Goal: Task Accomplishment & Management: Use online tool/utility

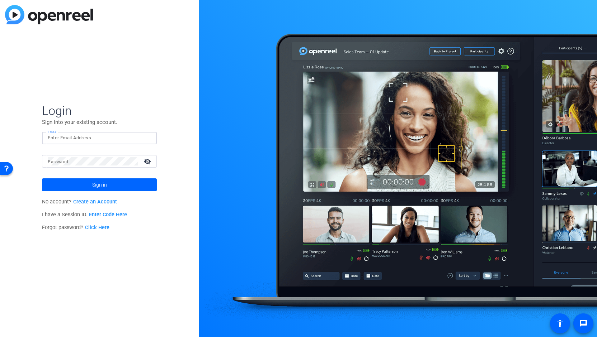
click at [87, 139] on input "Email" at bounding box center [99, 138] width 103 height 9
type input "[PERSON_NAME][EMAIL_ADDRESS][PERSON_NAME][DOMAIN_NAME]"
click at [42, 179] on button "Sign in" at bounding box center [99, 185] width 115 height 13
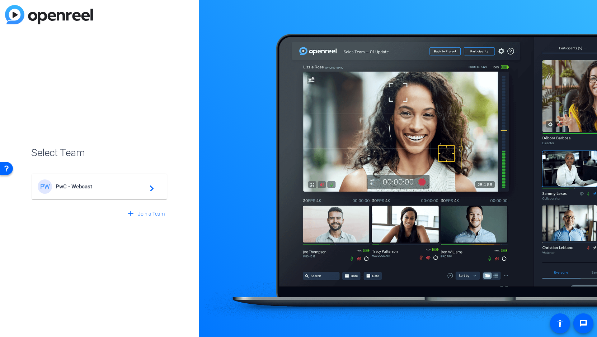
click at [75, 188] on span "PwC - Webcast" at bounding box center [101, 187] width 90 height 6
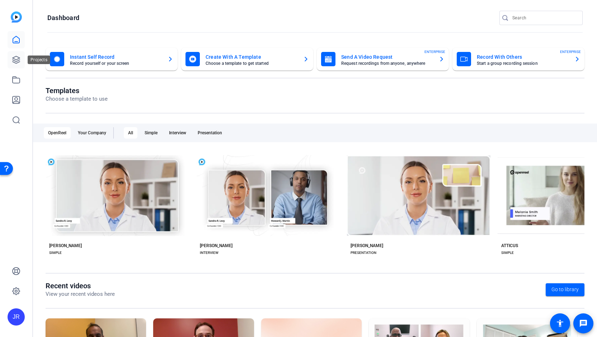
click at [14, 56] on icon at bounding box center [16, 60] width 9 height 9
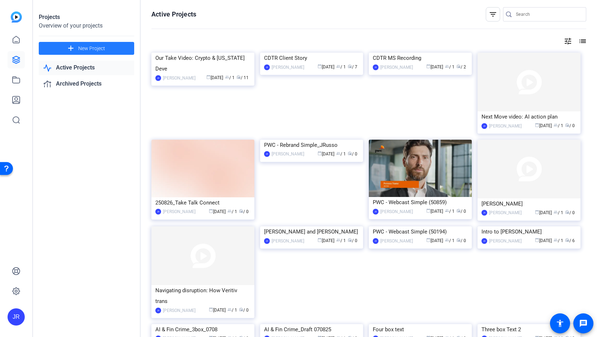
click at [77, 48] on span at bounding box center [86, 48] width 95 height 17
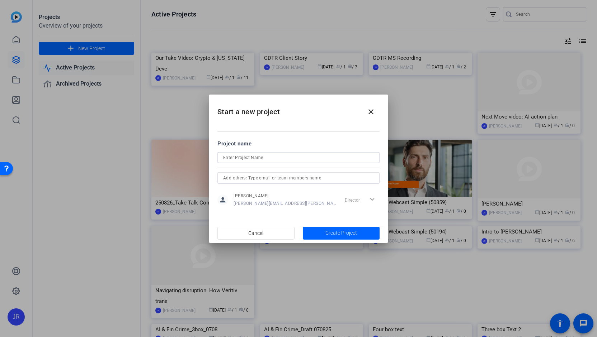
click at [237, 160] on input at bounding box center [298, 157] width 151 height 9
type input "Salesforce"
click at [347, 233] on span "Create Project" at bounding box center [341, 233] width 32 height 8
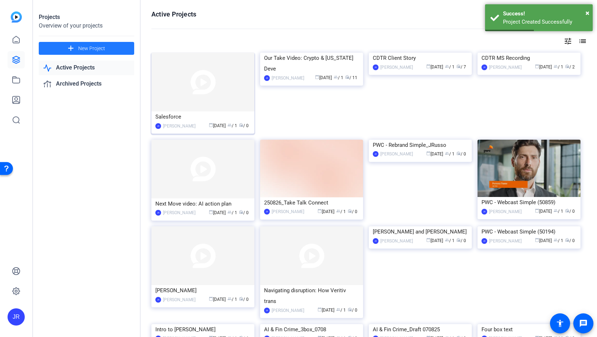
click at [175, 118] on div "Salesforce" at bounding box center [202, 117] width 95 height 11
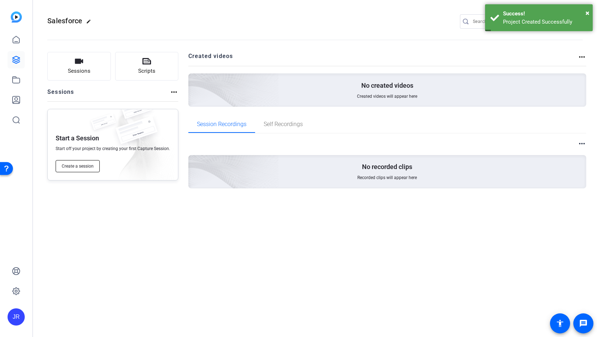
click at [81, 166] on span "Create a session" at bounding box center [78, 167] width 32 height 6
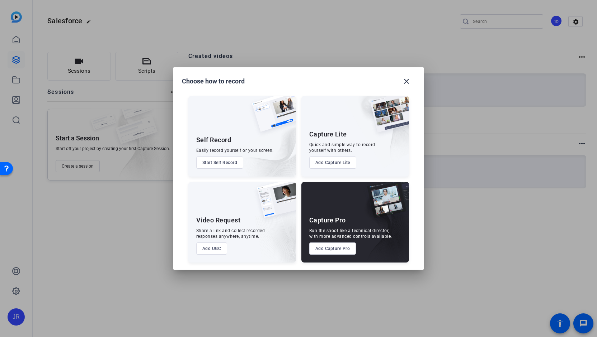
click at [326, 250] on button "Add Capture Pro" at bounding box center [332, 249] width 47 height 12
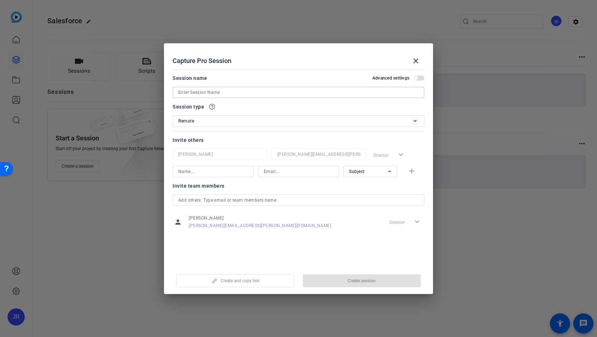
click at [189, 92] on input at bounding box center [298, 92] width 240 height 9
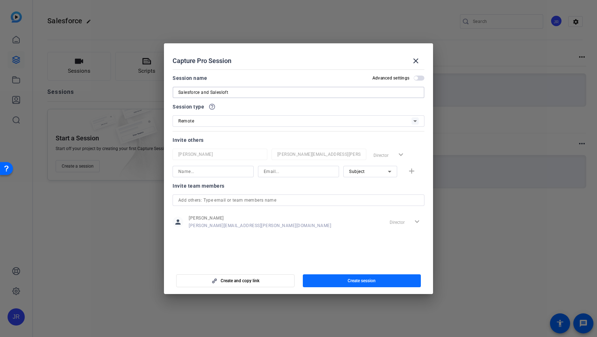
type input "Salesforce and Salesloft"
click at [369, 281] on span "Create session" at bounding box center [361, 281] width 28 height 6
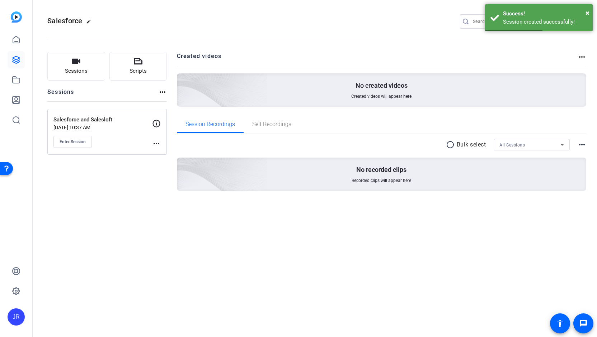
click at [157, 144] on mat-icon "more_horiz" at bounding box center [156, 143] width 9 height 9
click at [162, 154] on span "Edit Session" at bounding box center [174, 154] width 33 height 9
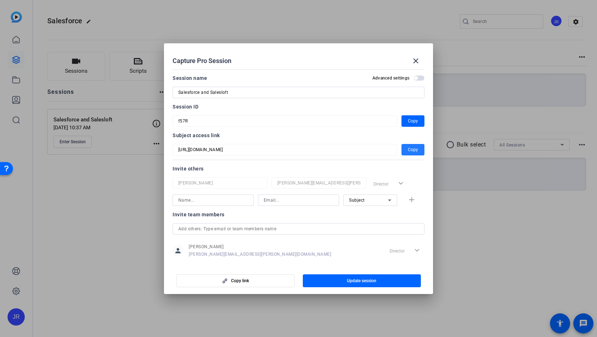
click at [408, 153] on span "Copy" at bounding box center [413, 150] width 10 height 9
click at [415, 61] on mat-icon "close" at bounding box center [415, 61] width 9 height 9
